Goal: Information Seeking & Learning: Learn about a topic

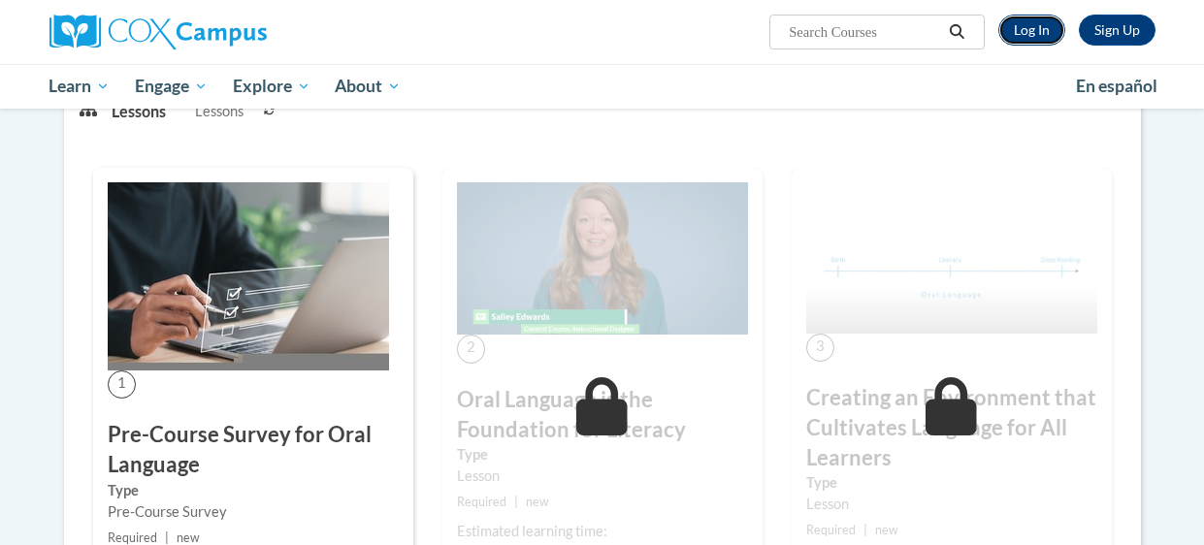
click at [1036, 23] on link "Log In" at bounding box center [1031, 30] width 67 height 31
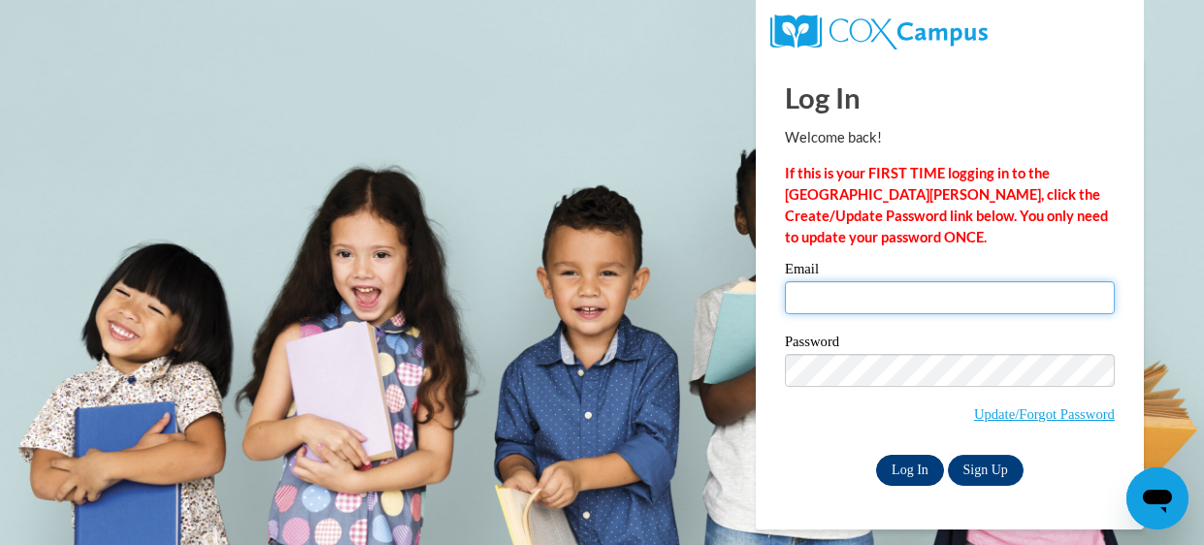
type input "[EMAIL_ADDRESS][DOMAIN_NAME]"
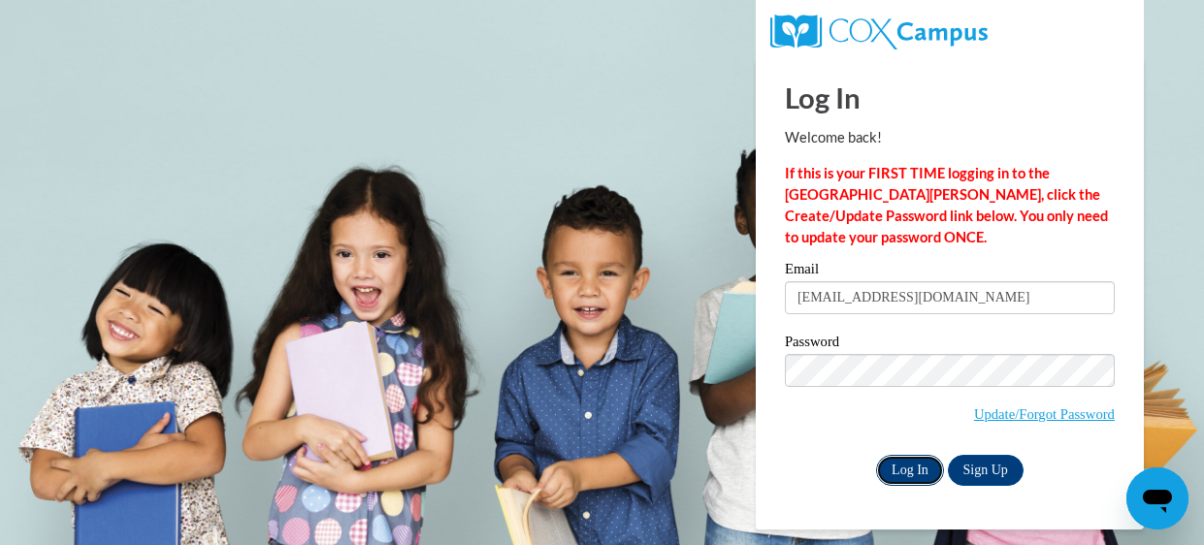
click at [909, 465] on input "Log In" at bounding box center [910, 470] width 68 height 31
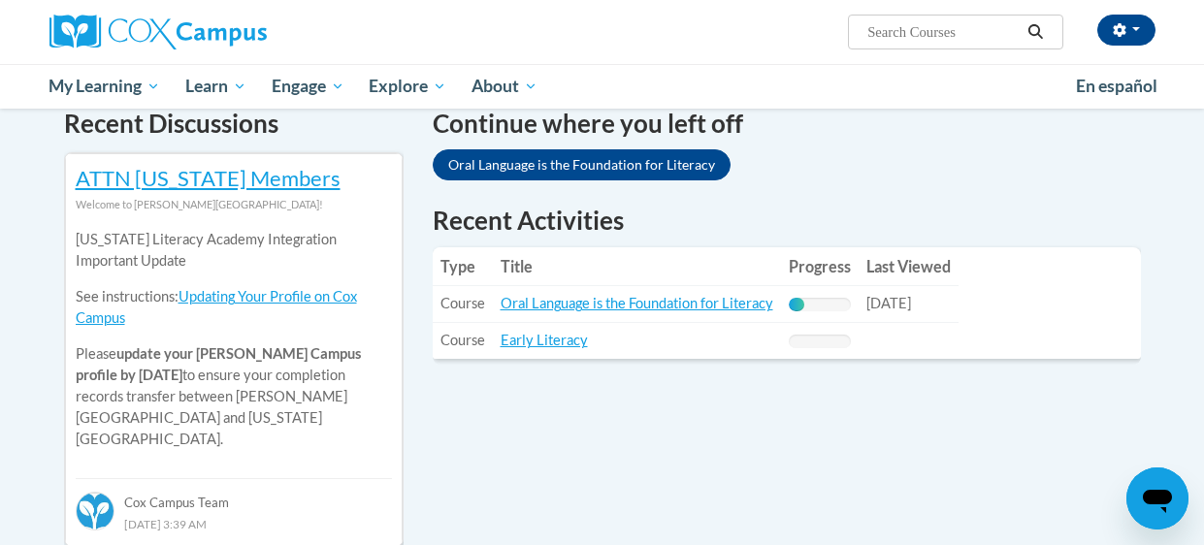
scroll to position [612, 0]
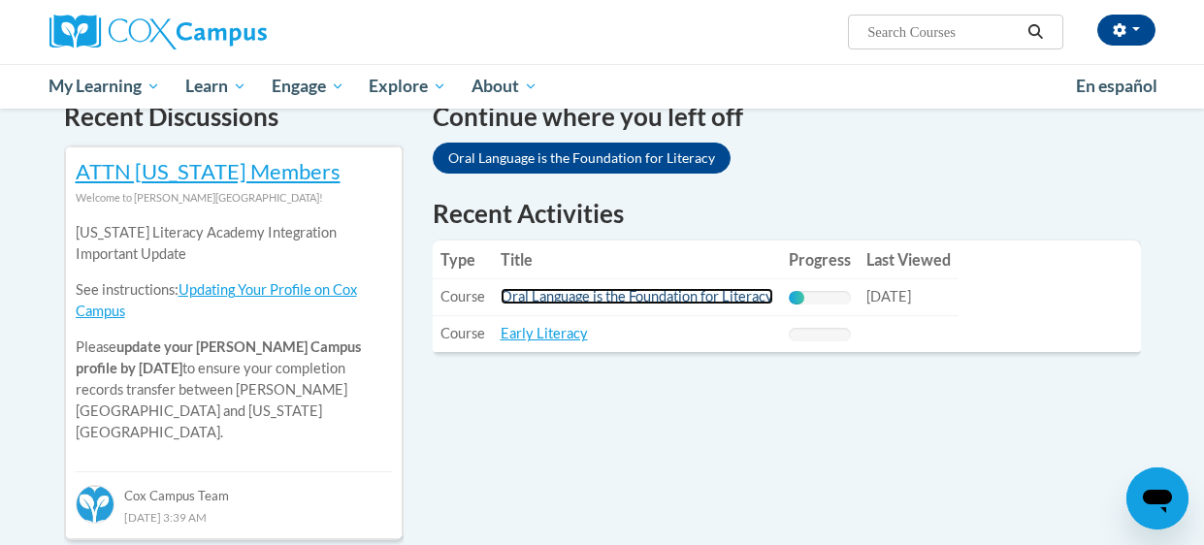
click at [639, 299] on link "Oral Language is the Foundation for Literacy" at bounding box center [637, 296] width 273 height 16
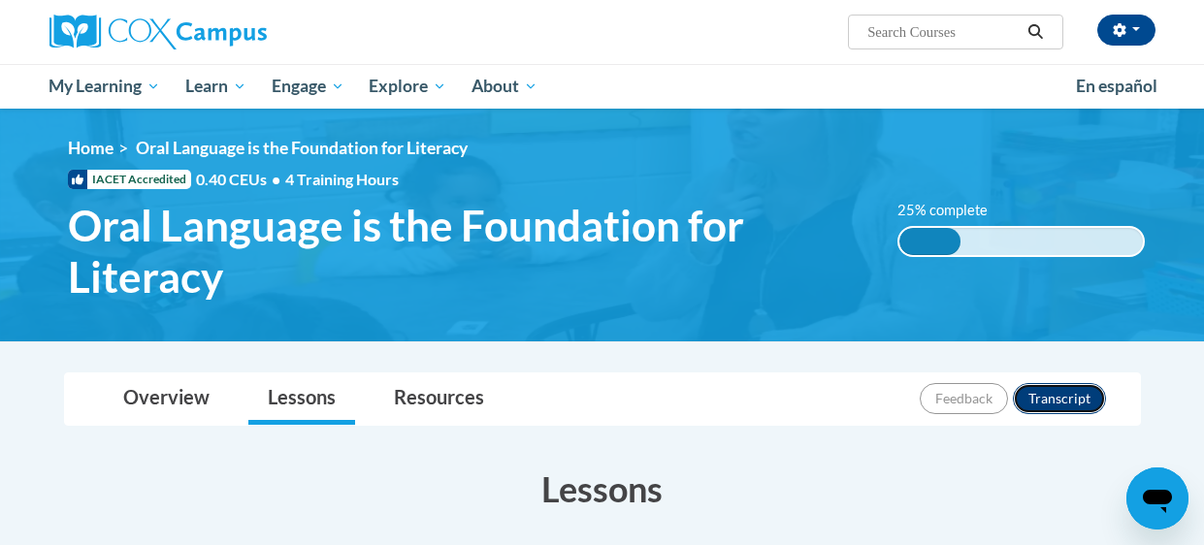
click at [1091, 397] on button "Transcript" at bounding box center [1059, 398] width 93 height 31
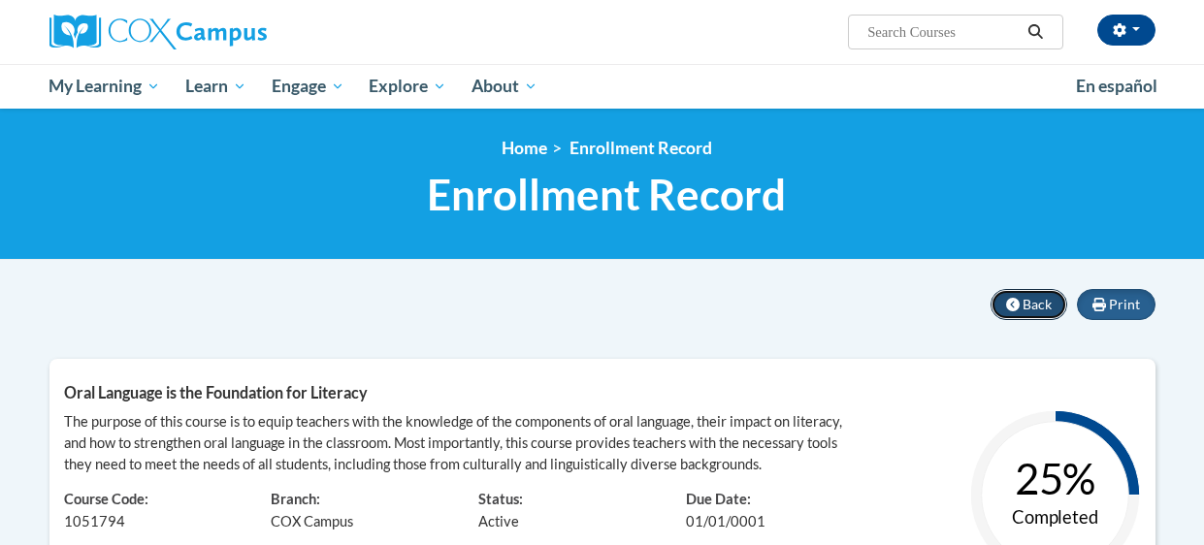
click at [1012, 299] on icon at bounding box center [1013, 305] width 14 height 14
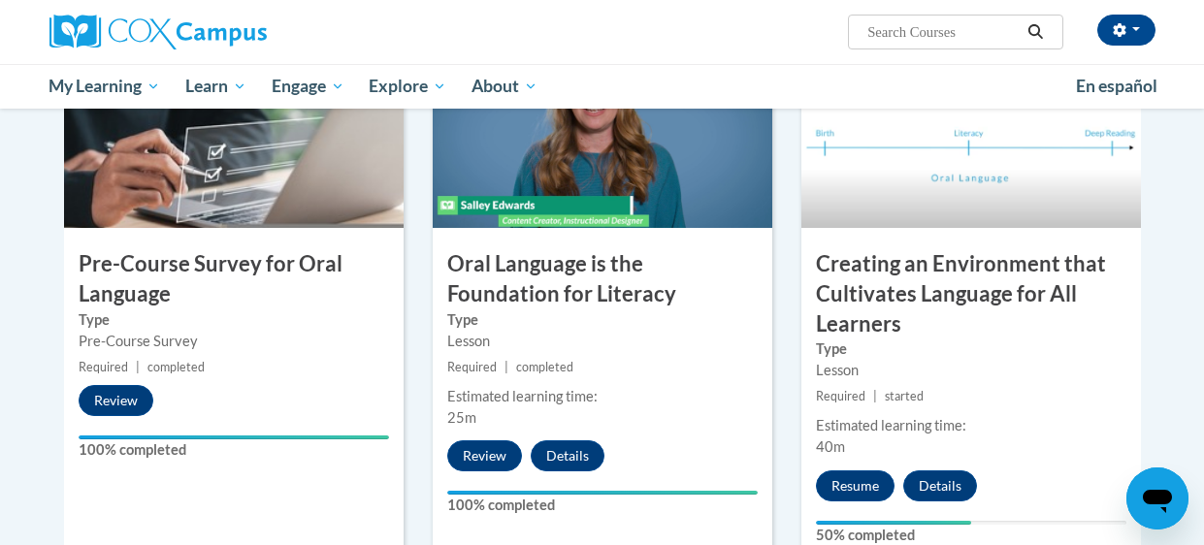
scroll to position [519, 0]
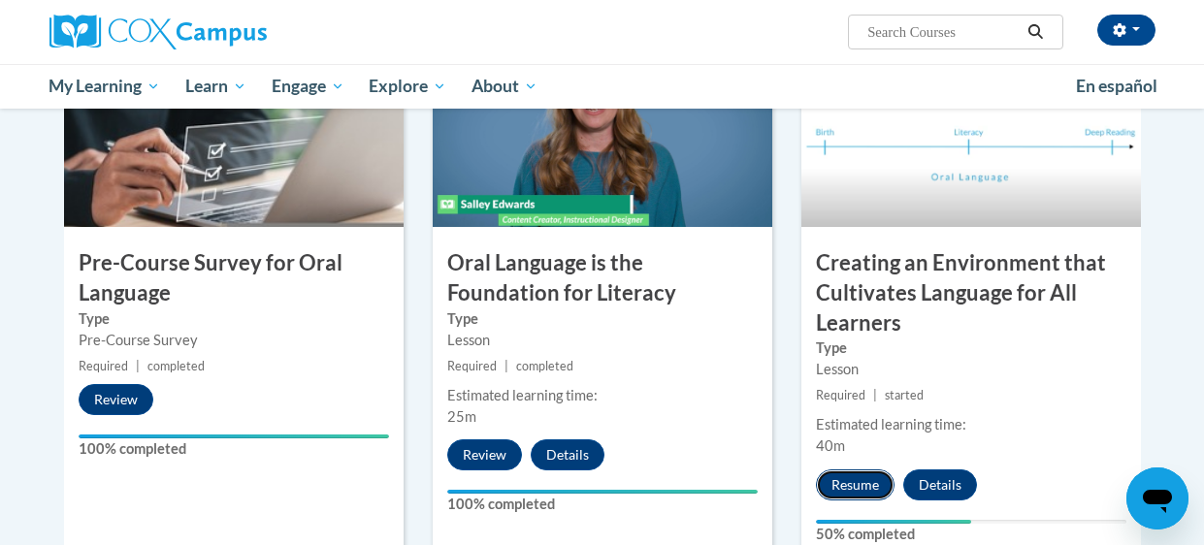
click at [852, 487] on button "Resume" at bounding box center [855, 485] width 79 height 31
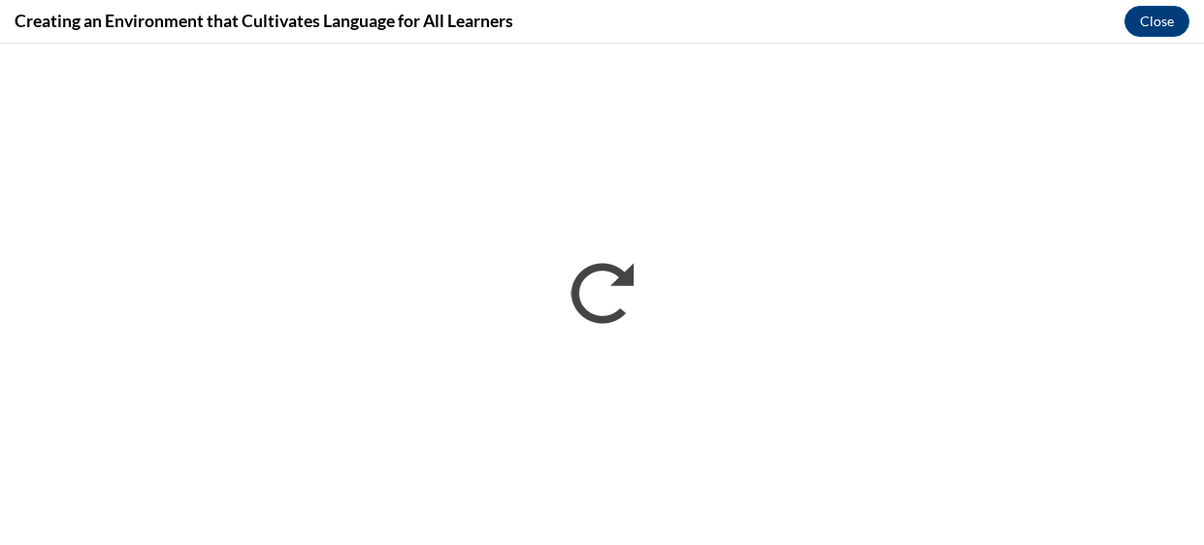
scroll to position [0, 0]
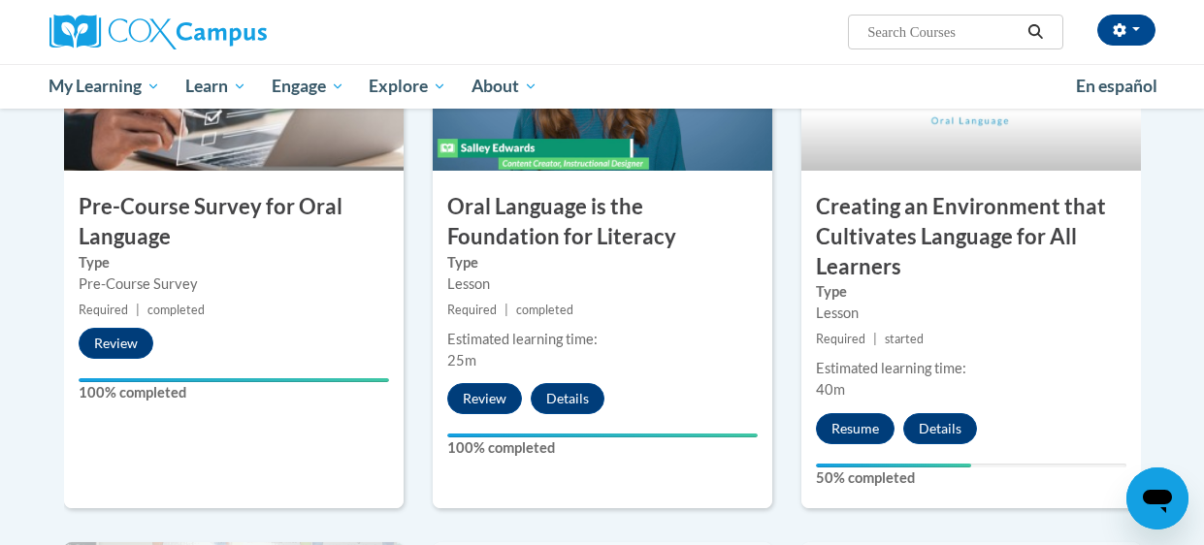
scroll to position [594, 0]
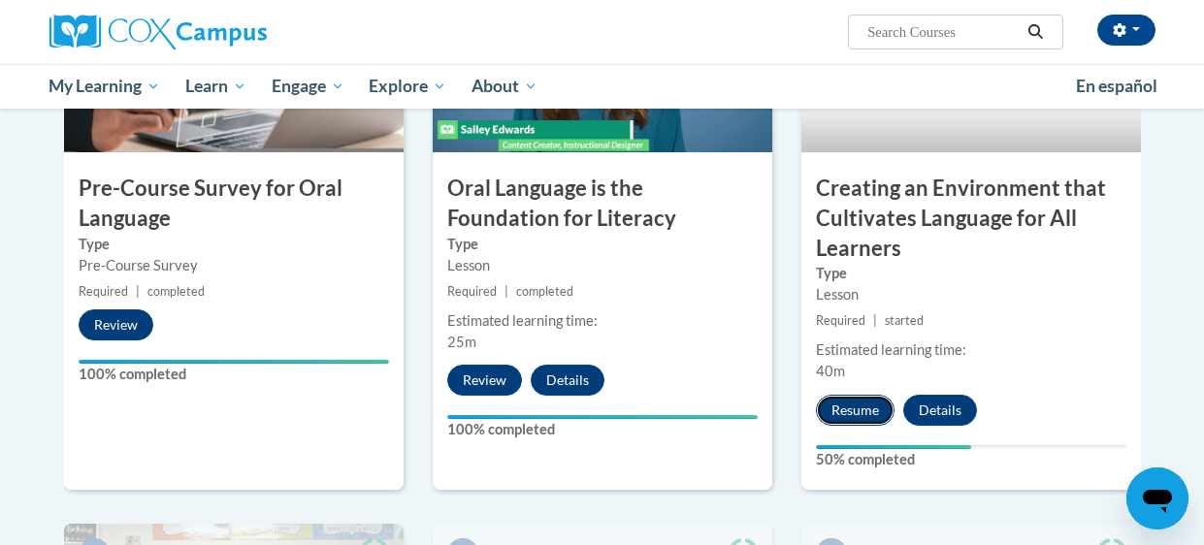
click at [843, 412] on button "Resume" at bounding box center [855, 410] width 79 height 31
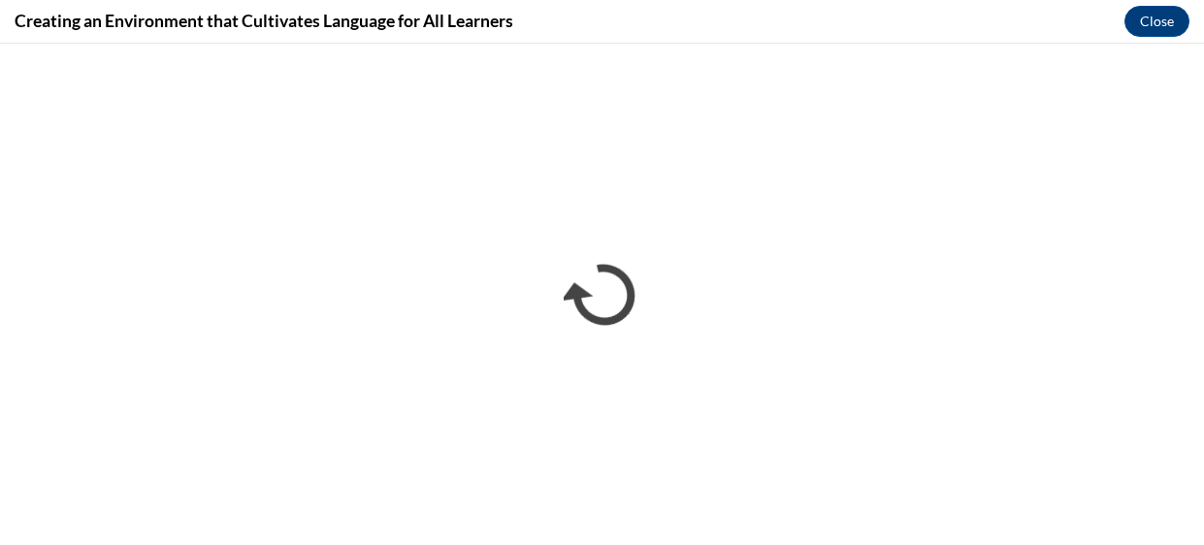
scroll to position [0, 0]
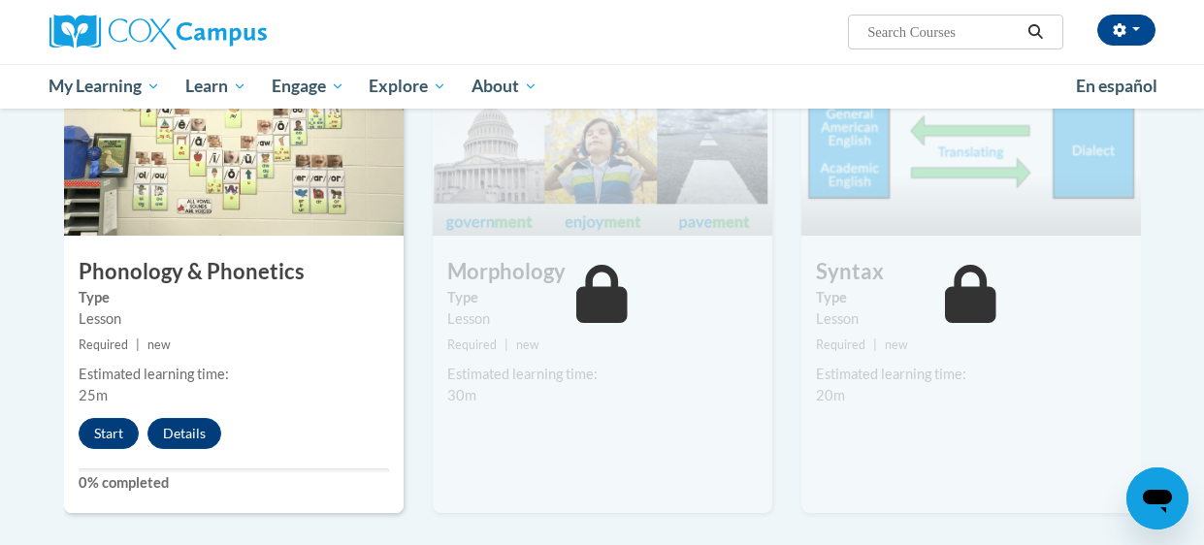
scroll to position [1077, 0]
click at [108, 435] on button "Start" at bounding box center [109, 432] width 60 height 31
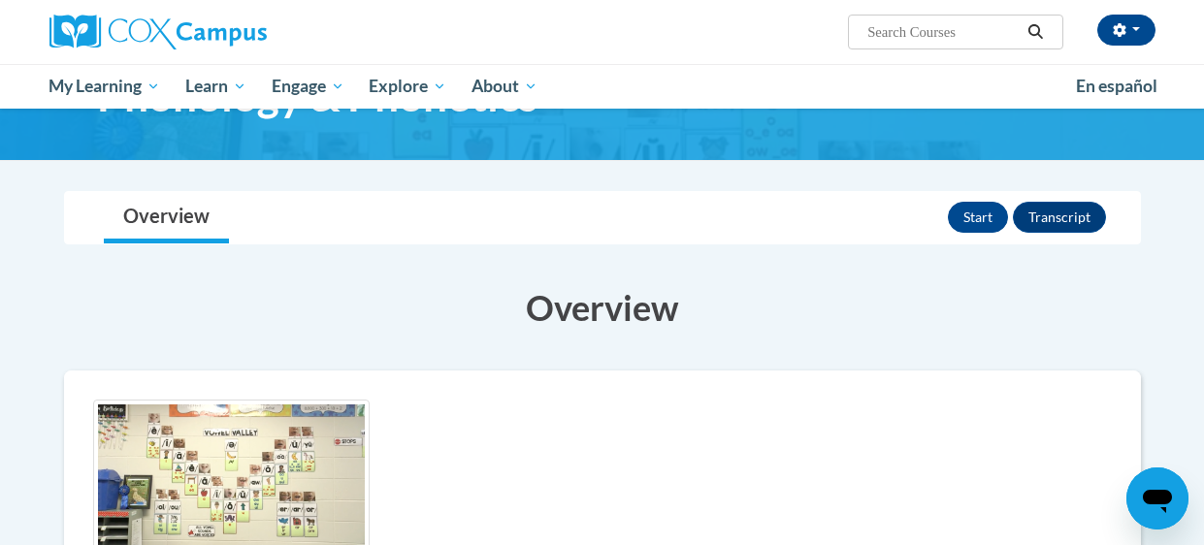
scroll to position [90, 0]
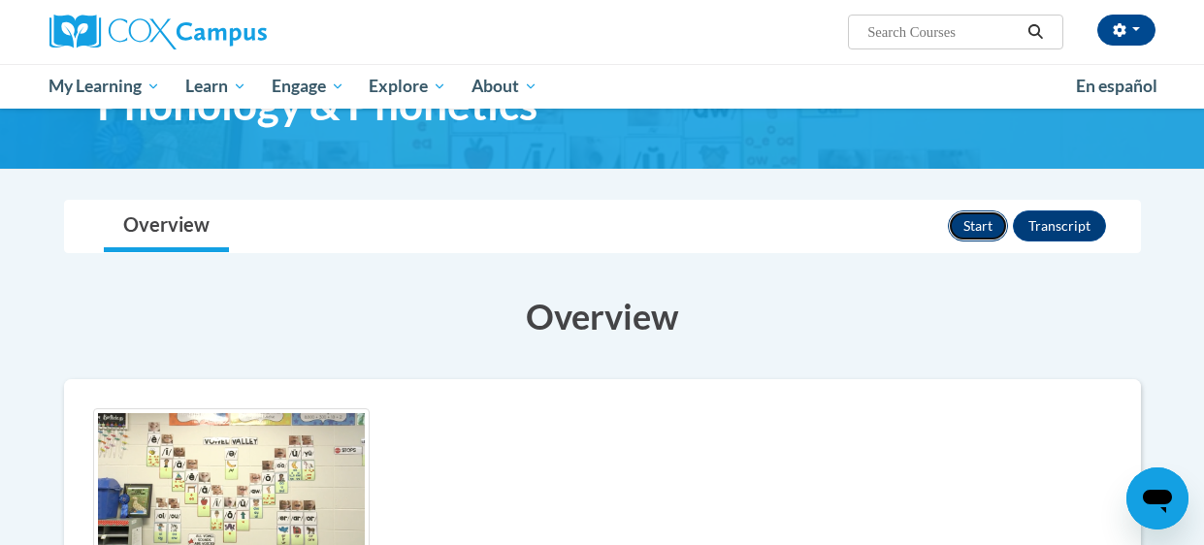
click at [975, 224] on button "Start" at bounding box center [978, 226] width 60 height 31
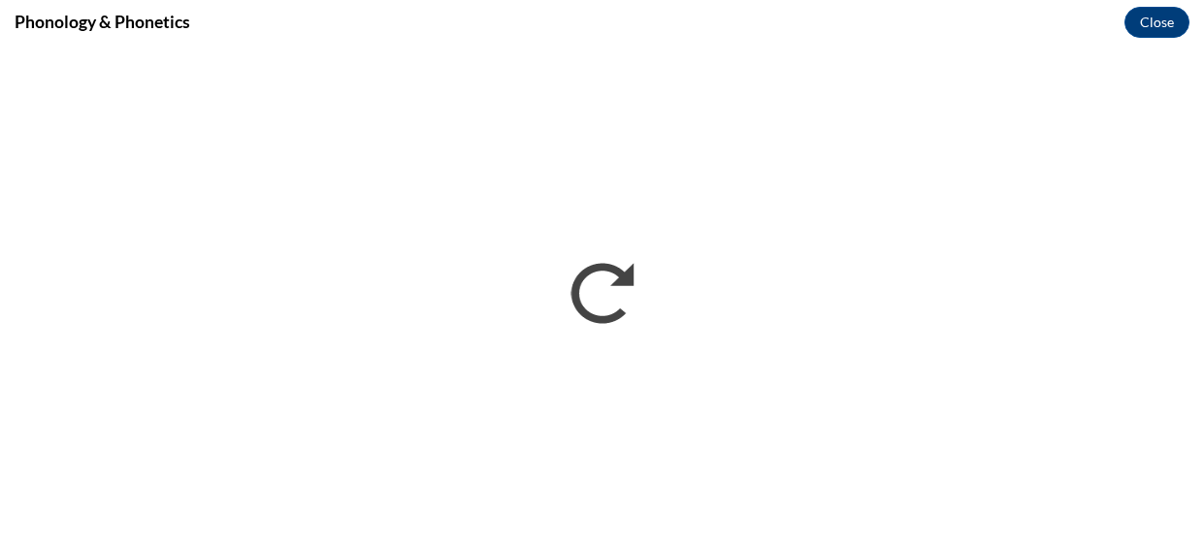
scroll to position [0, 0]
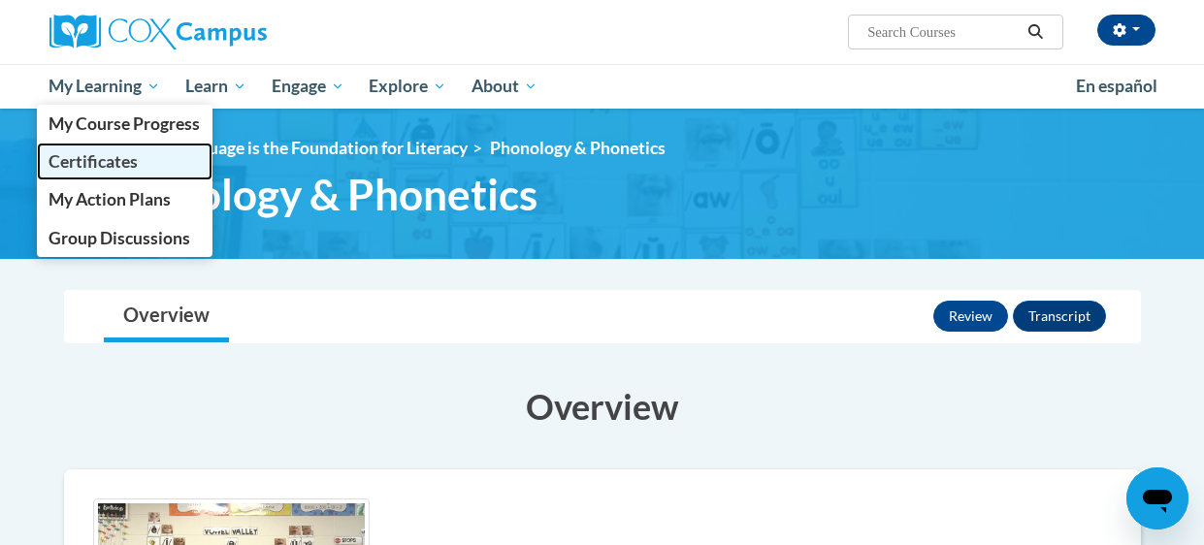
click at [110, 161] on span "Certificates" at bounding box center [93, 161] width 89 height 20
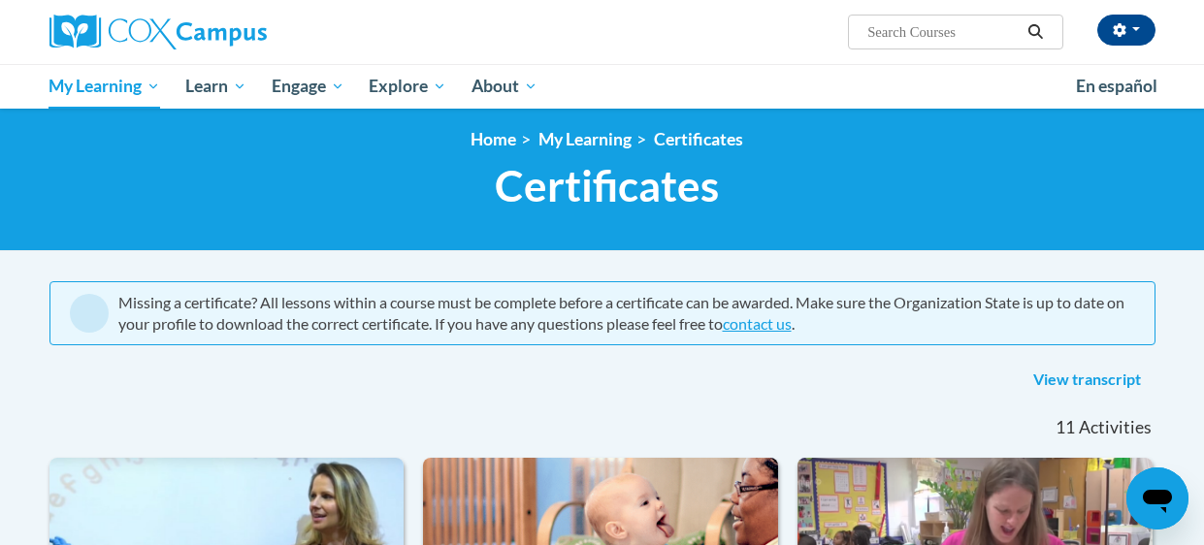
scroll to position [4, 0]
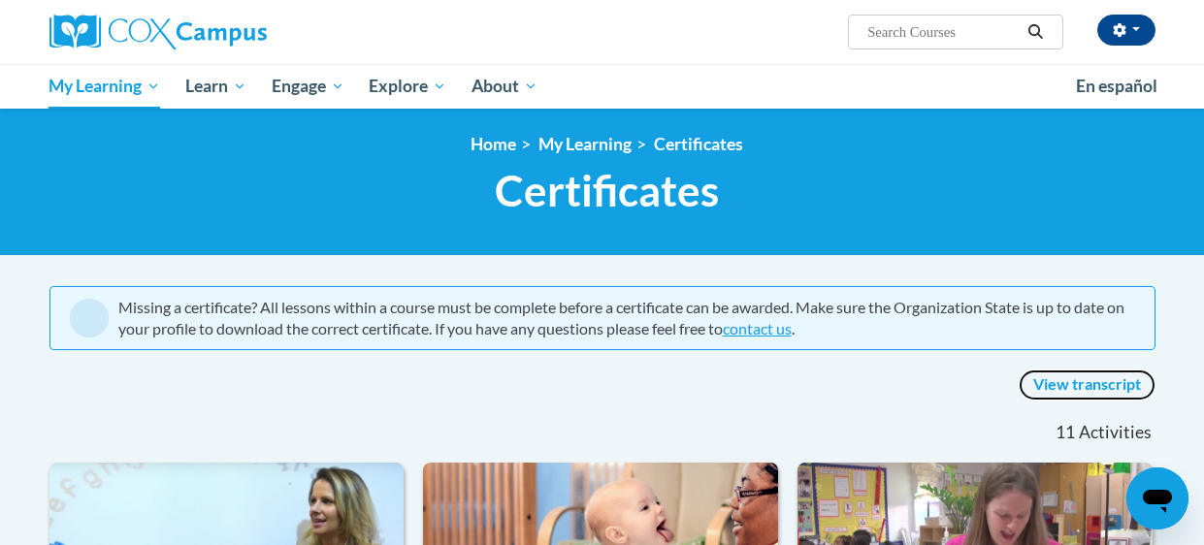
click at [1089, 377] on link "View transcript" at bounding box center [1087, 385] width 137 height 31
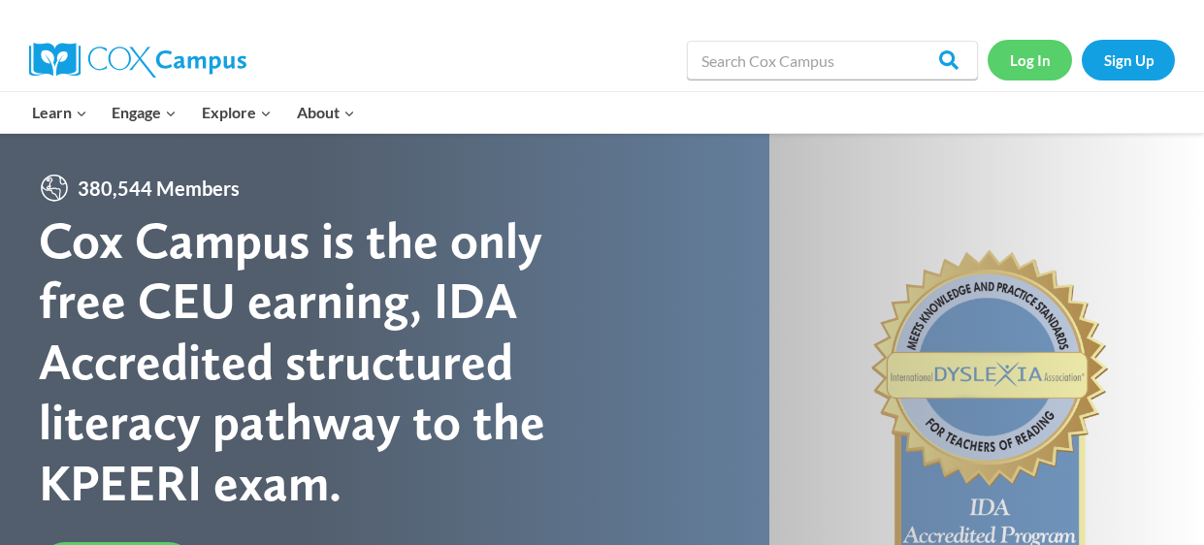
click at [1020, 61] on link "Log In" at bounding box center [1030, 60] width 84 height 40
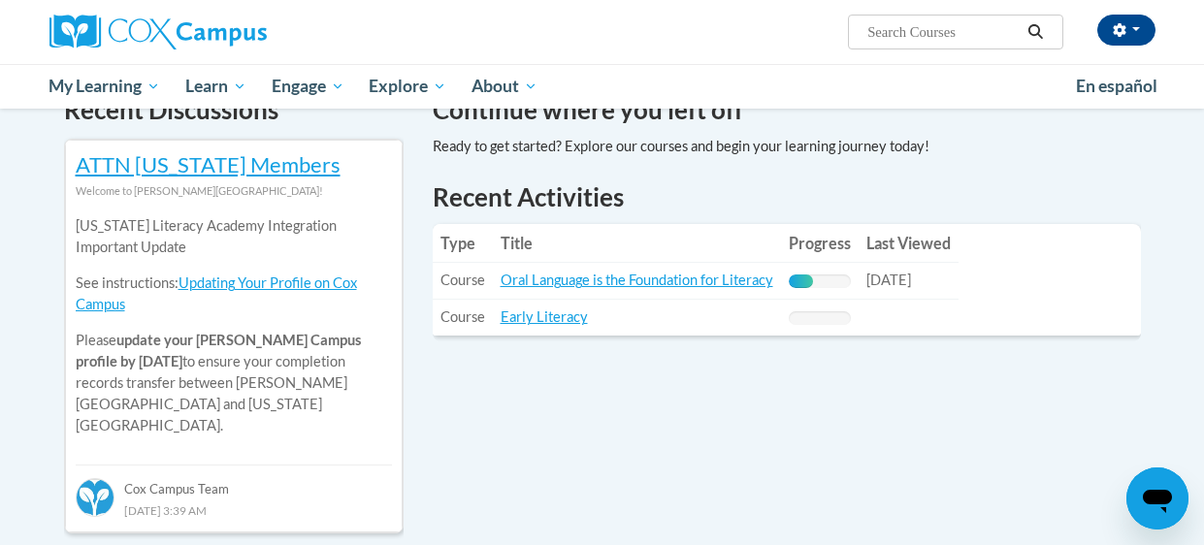
scroll to position [626, 0]
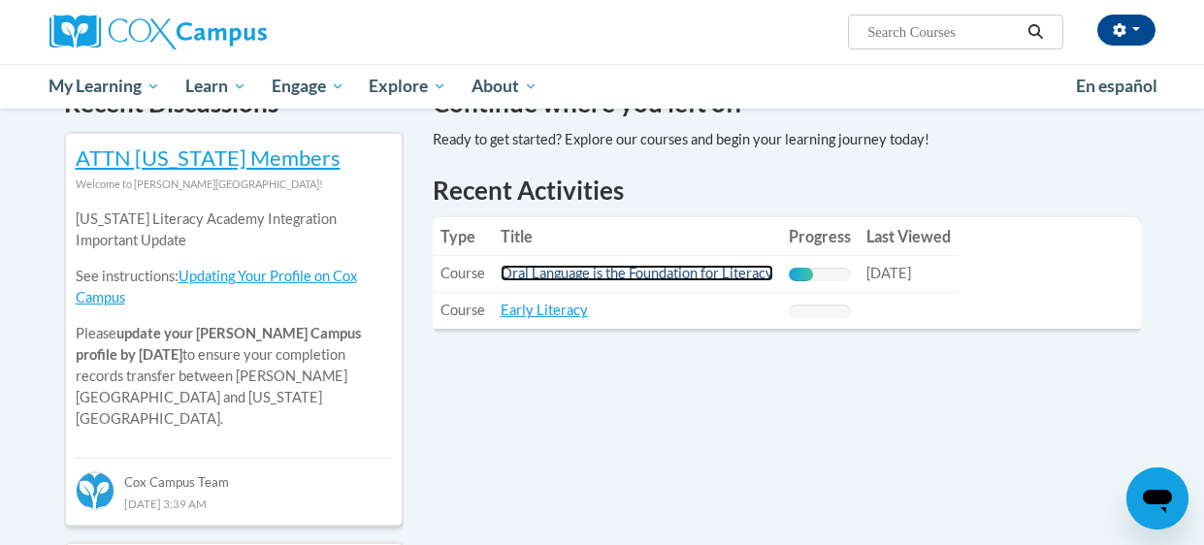
click at [596, 272] on link "Oral Language is the Foundation for Literacy" at bounding box center [637, 273] width 273 height 16
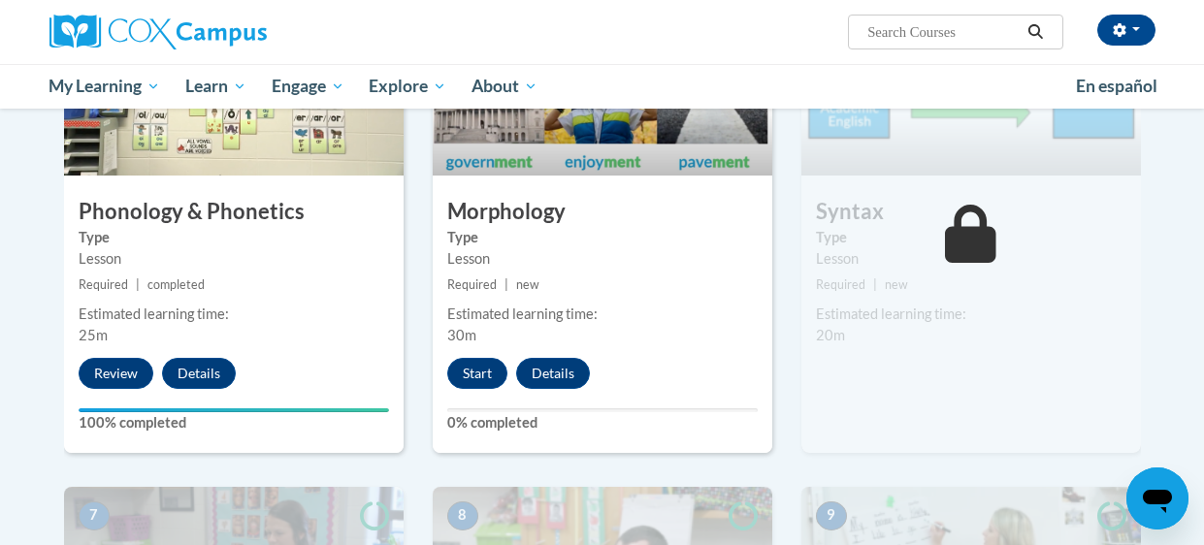
scroll to position [1135, 0]
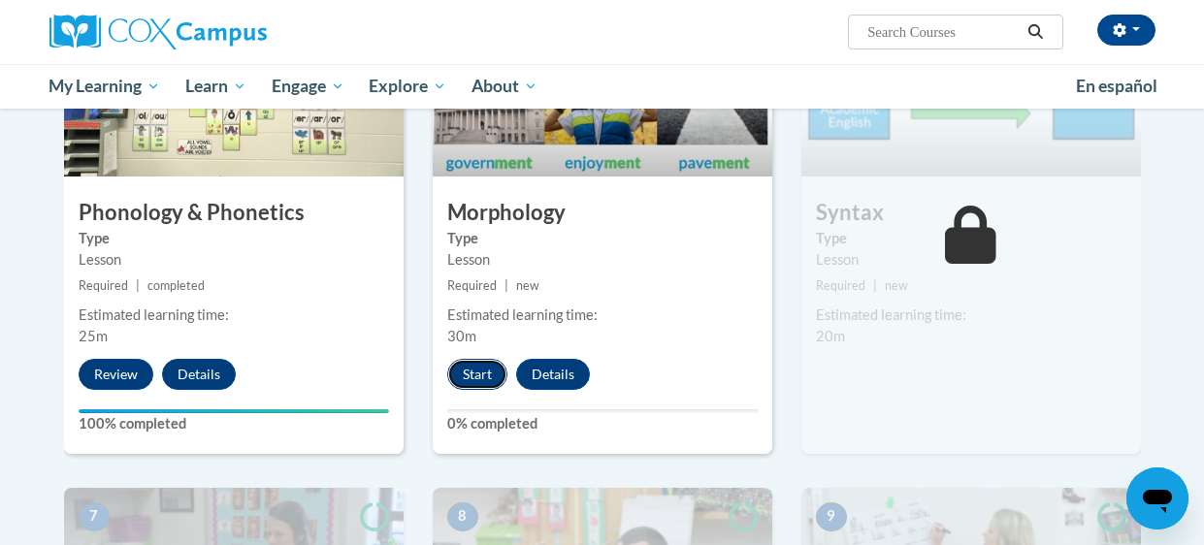
click at [480, 366] on button "Start" at bounding box center [477, 374] width 60 height 31
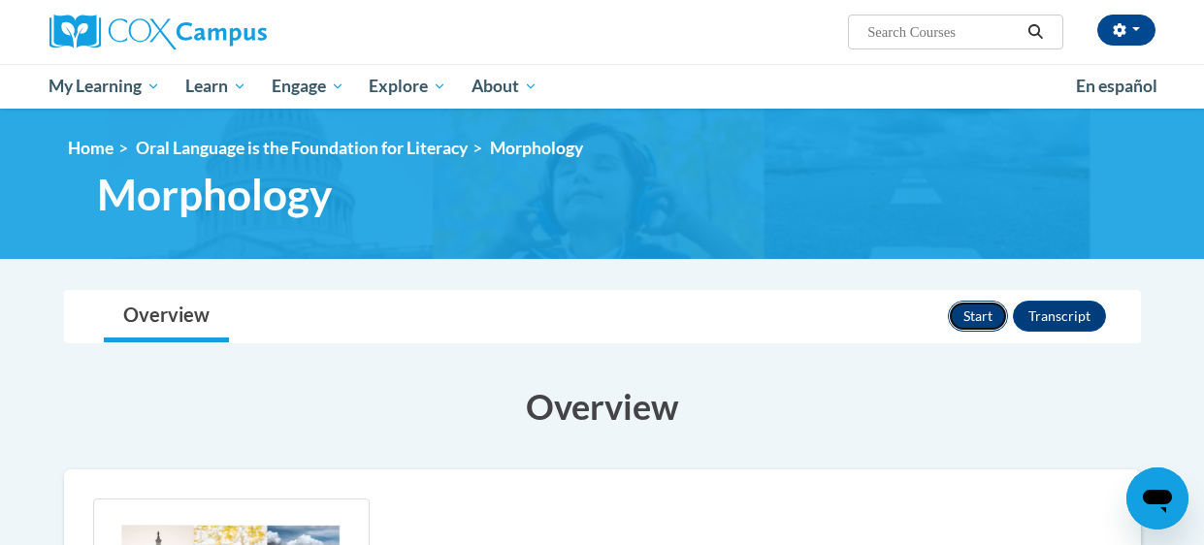
click at [986, 322] on button "Start" at bounding box center [978, 316] width 60 height 31
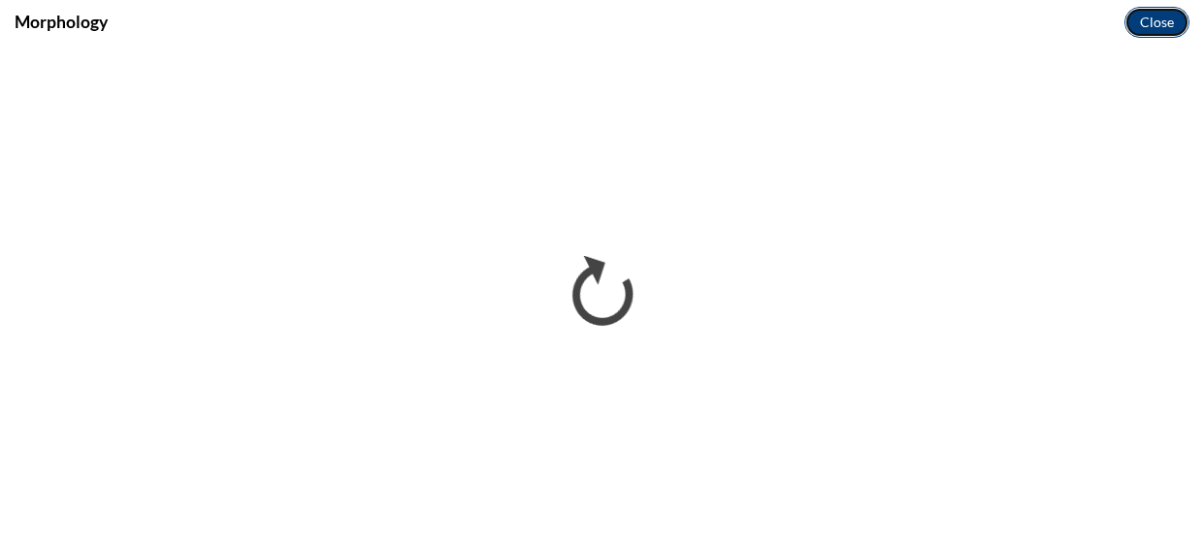
click at [1150, 29] on button "Close" at bounding box center [1156, 22] width 65 height 31
